Goal: Register for event/course

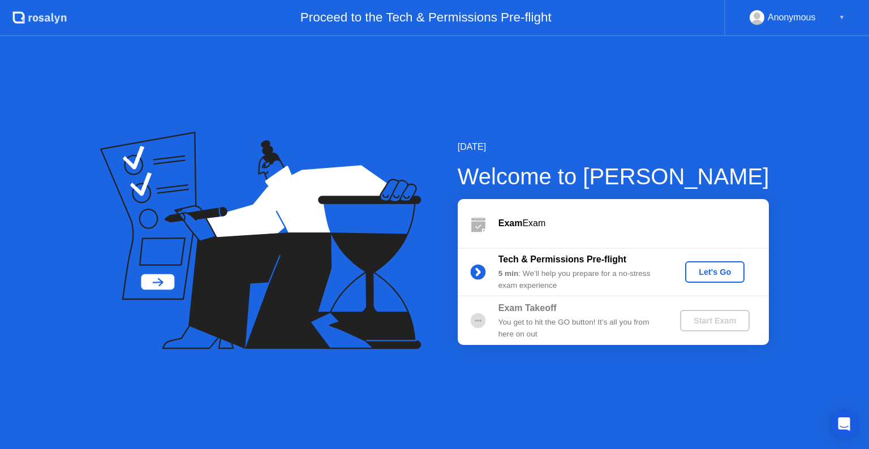
click at [711, 323] on div "Start Exam" at bounding box center [715, 320] width 61 height 9
click at [713, 277] on div "Let's Go" at bounding box center [715, 272] width 50 height 9
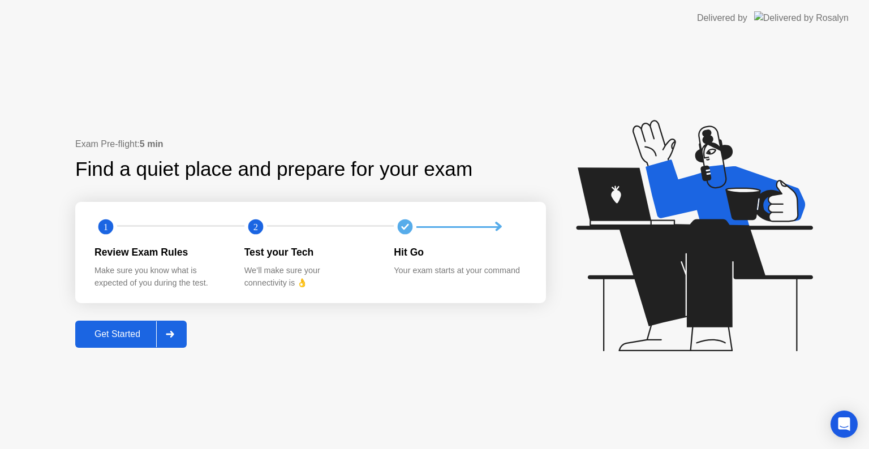
click at [148, 334] on div "Get Started" at bounding box center [118, 334] width 78 height 10
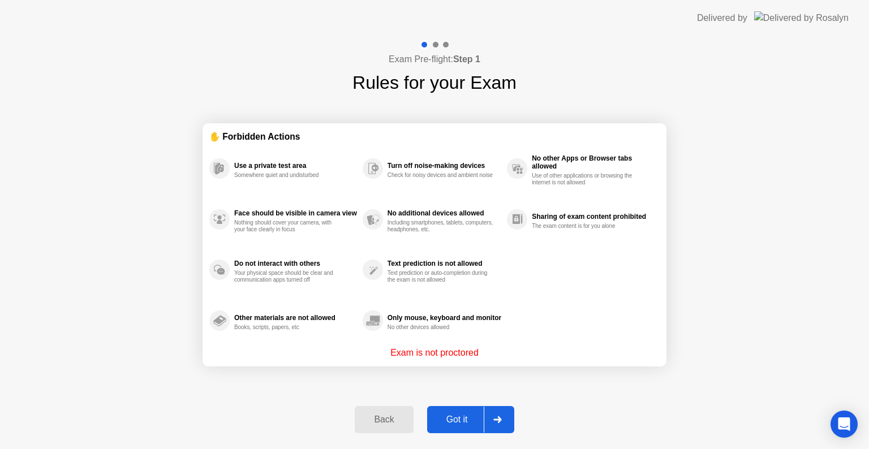
click at [491, 407] on div at bounding box center [497, 420] width 27 height 26
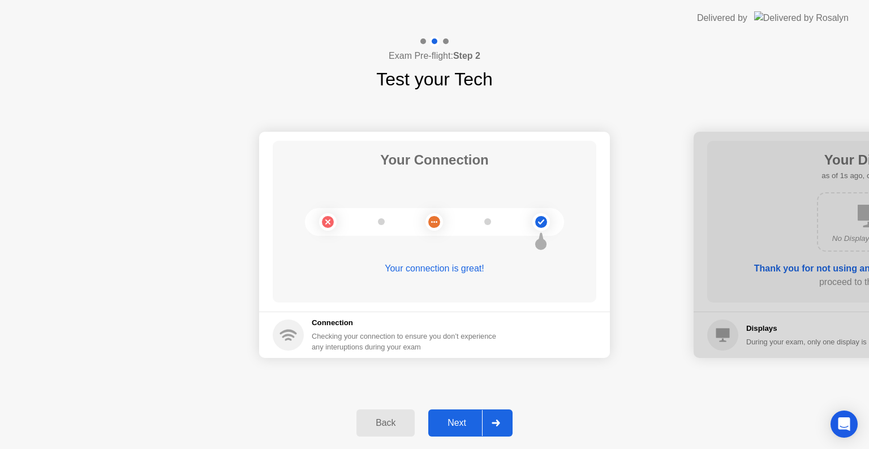
click at [490, 426] on div at bounding box center [495, 423] width 27 height 26
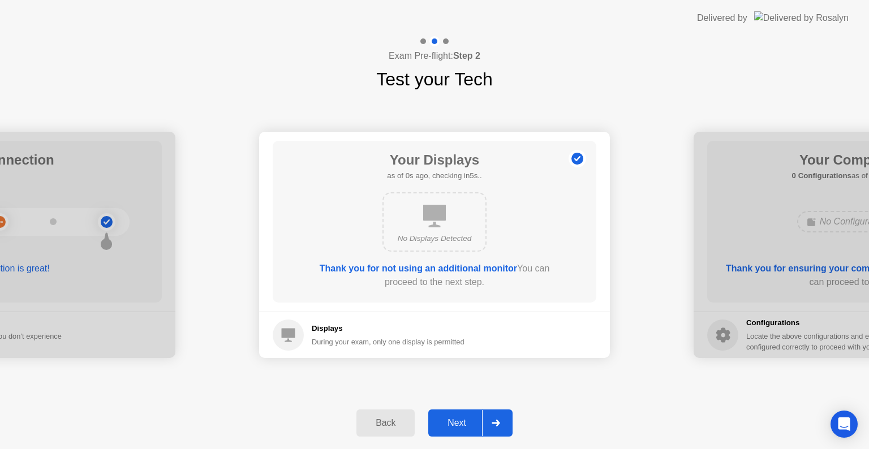
click at [490, 426] on div at bounding box center [495, 423] width 27 height 26
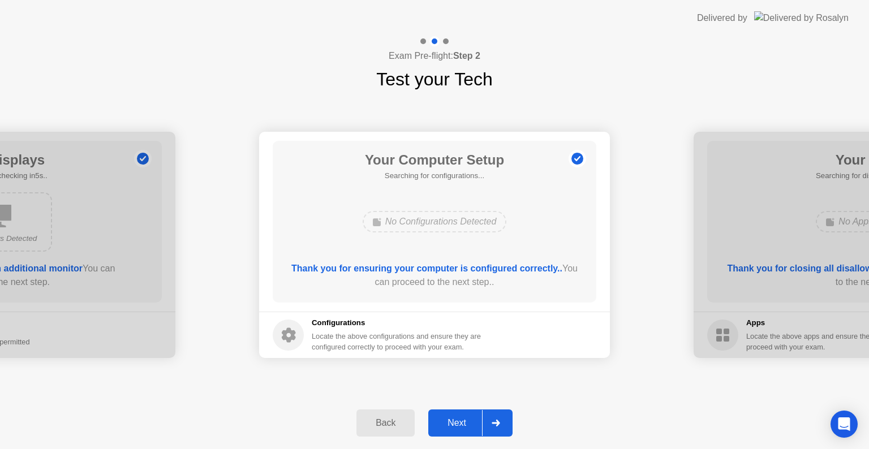
click at [490, 426] on div at bounding box center [495, 423] width 27 height 26
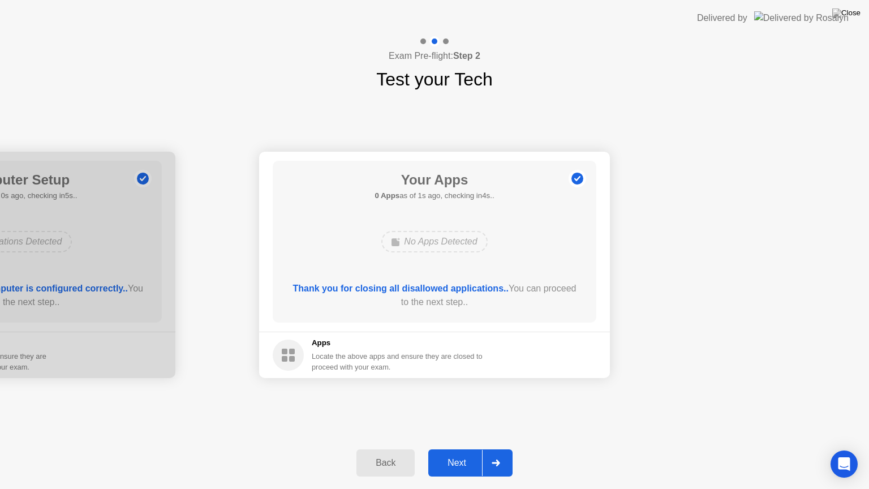
click at [476, 449] on div "Next" at bounding box center [457, 463] width 50 height 10
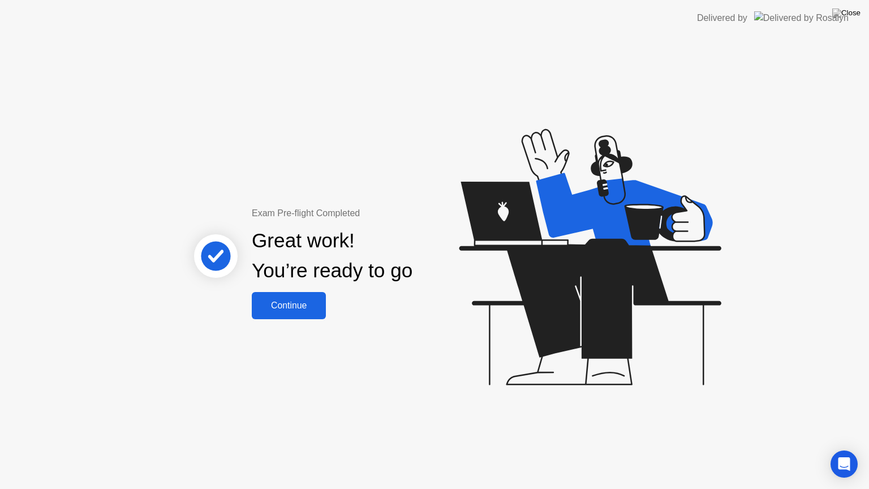
click at [303, 306] on div "Continue" at bounding box center [288, 305] width 67 height 10
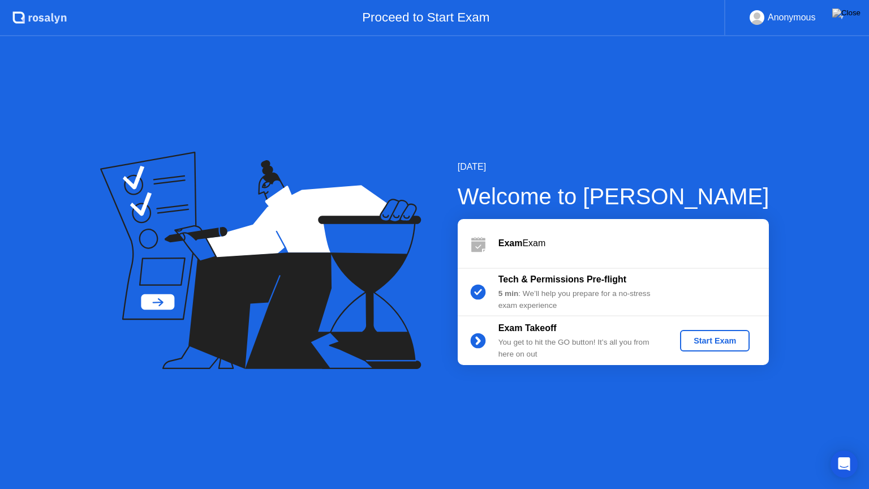
click at [731, 345] on div "Start Exam" at bounding box center [715, 340] width 61 height 9
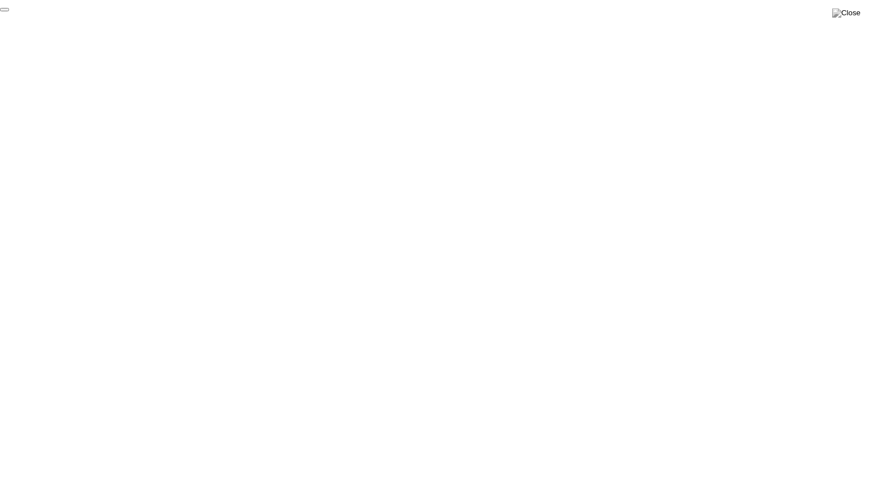
click div "End Proctoring Session"
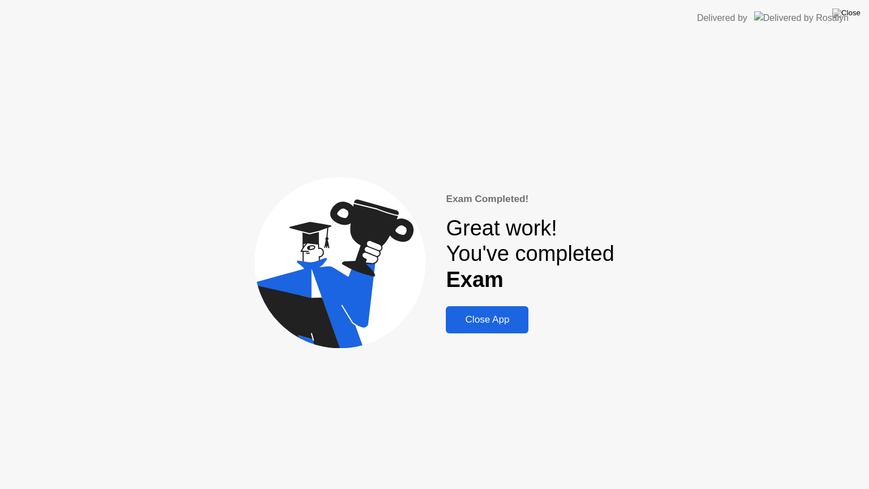
click at [487, 324] on div "Close App" at bounding box center [487, 319] width 76 height 11
